Goal: Communication & Community: Ask a question

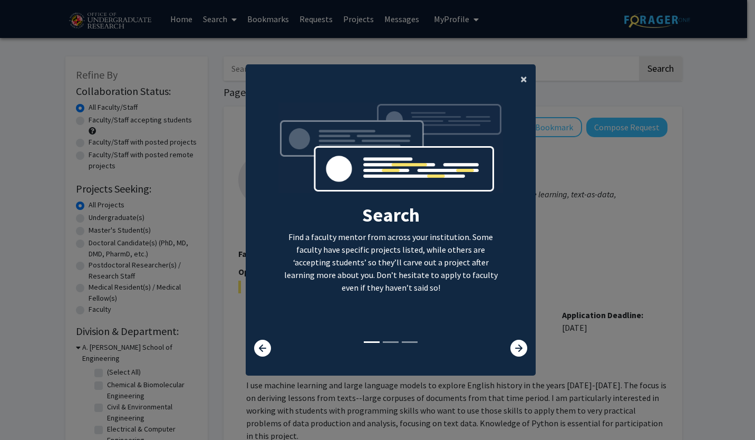
click at [522, 74] on span "×" at bounding box center [524, 79] width 7 height 16
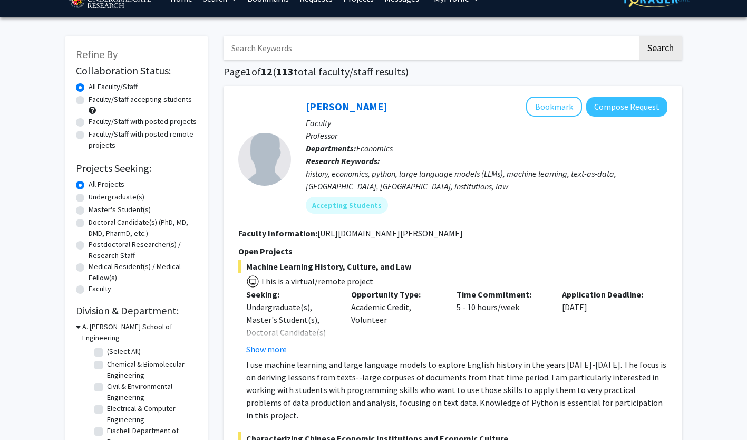
scroll to position [20, 0]
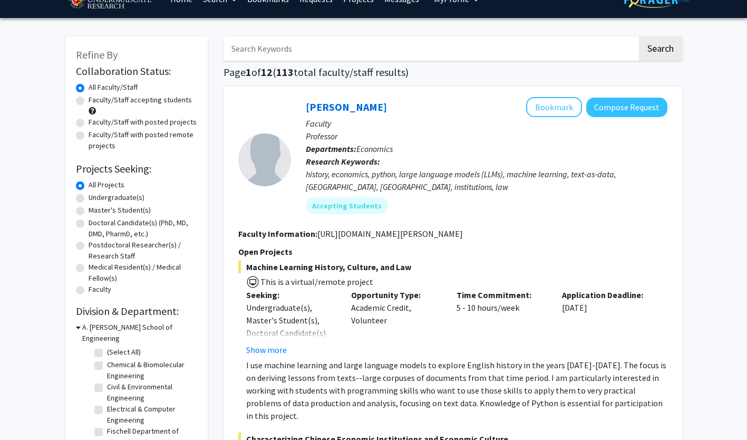
click at [76, 194] on div "Undergraduate(s)" at bounding box center [136, 198] width 121 height 13
click at [89, 197] on label "Undergraduate(s)" at bounding box center [117, 197] width 56 height 11
click at [89, 197] on input "Undergraduate(s)" at bounding box center [92, 195] width 7 height 7
radio input "true"
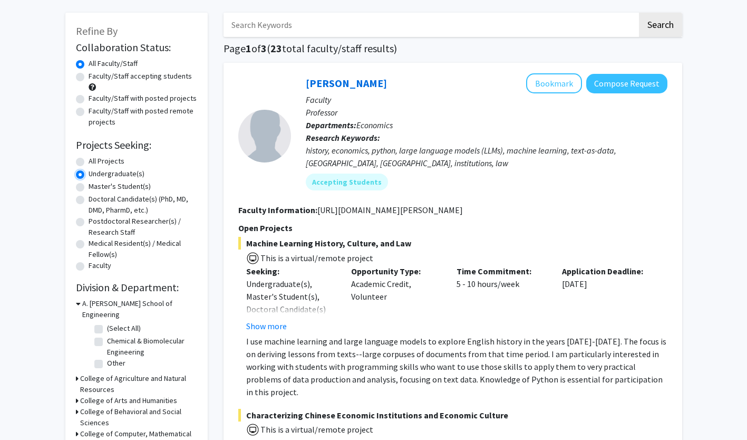
scroll to position [45, 0]
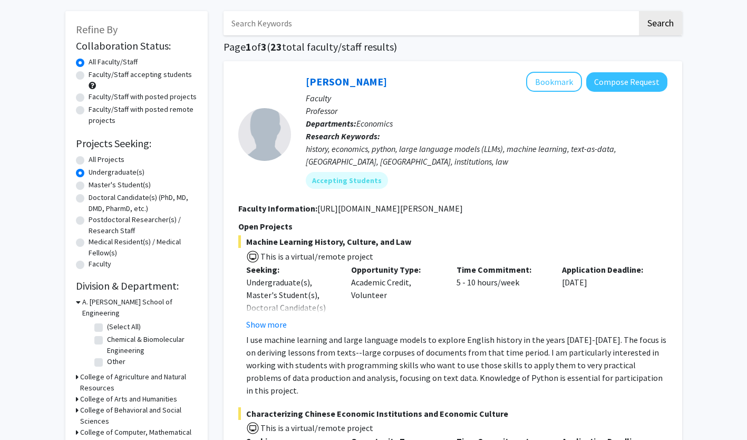
click at [107, 321] on label "(Select All)" at bounding box center [124, 326] width 34 height 11
click at [107, 321] on input "(Select All)" at bounding box center [110, 324] width 7 height 7
checkbox input "true"
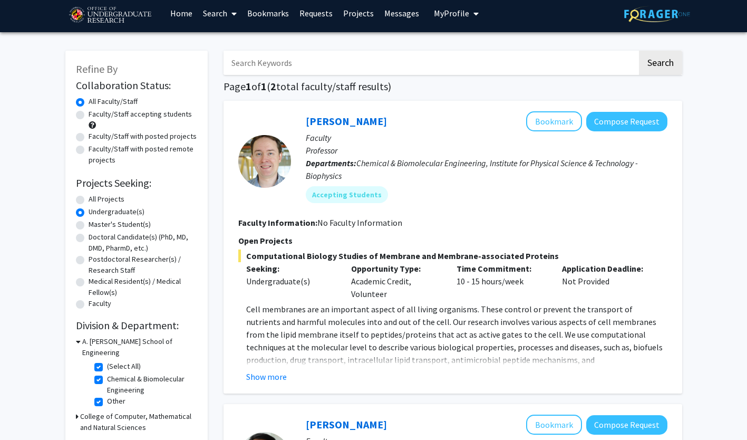
scroll to position [5, 0]
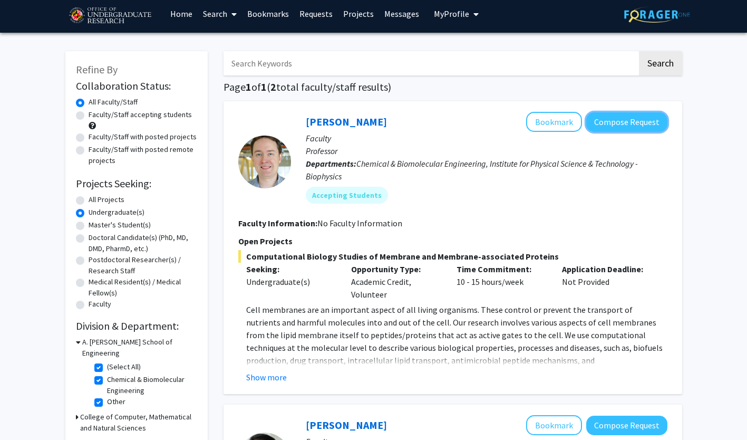
click at [648, 123] on button "Compose Request" at bounding box center [627, 122] width 81 height 20
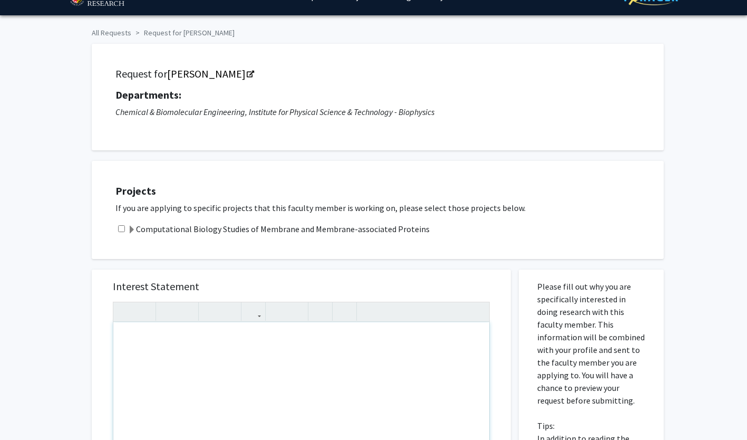
scroll to position [22, 0]
